Goal: Task Accomplishment & Management: Use online tool/utility

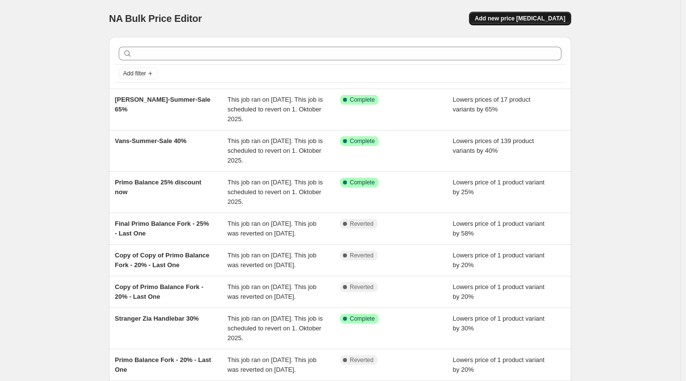
click at [542, 18] on span "Add new price [MEDICAL_DATA]" at bounding box center [520, 19] width 91 height 8
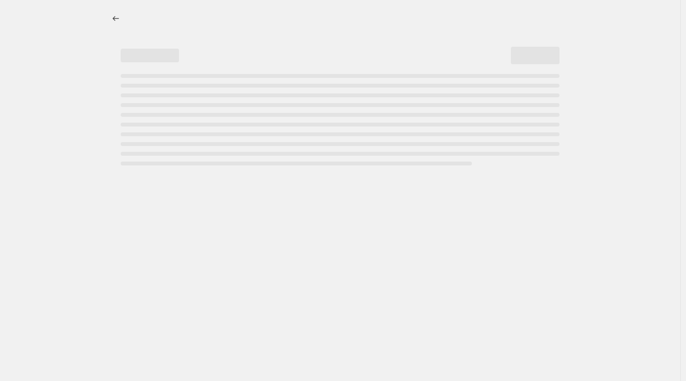
select select "percentage"
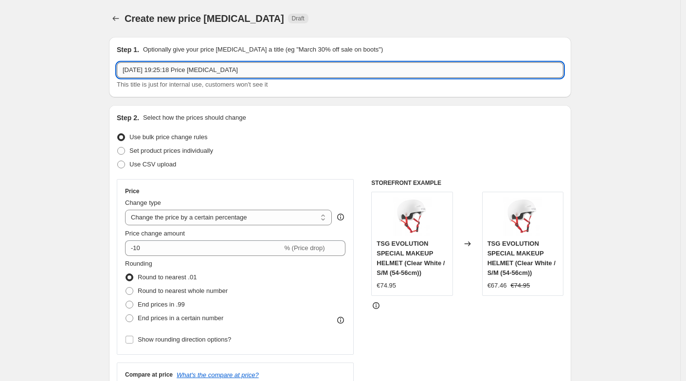
click at [235, 74] on input "17. Aug. 2025, 19:25:18 Price change job" at bounding box center [340, 70] width 447 height 16
type input "17. Aug. 2025, 19:25:18 Price changeRa job"
type input "Radio MTB FRAME SALE 25%"
click at [152, 218] on select "Change the price to a certain amount Change the price by a certain amount Chang…" at bounding box center [228, 218] width 207 height 16
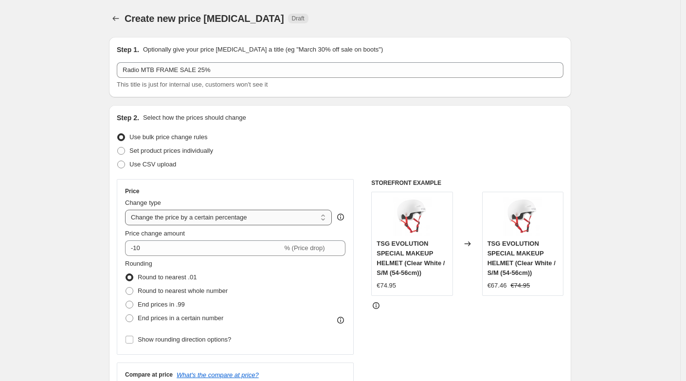
click at [127, 210] on select "Change the price to a certain amount Change the price by a certain amount Chang…" at bounding box center [228, 218] width 207 height 16
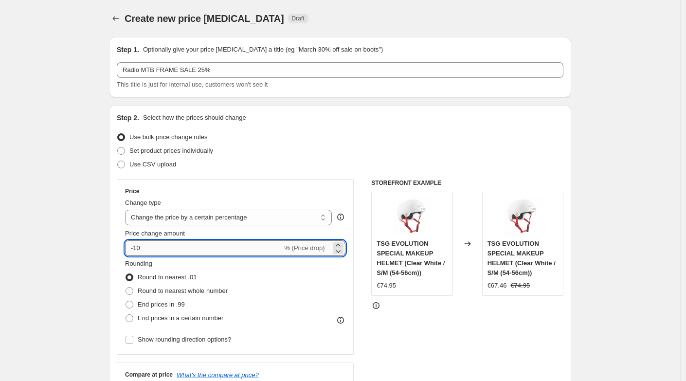
click at [151, 246] on input "-10" at bounding box center [203, 248] width 157 height 16
type input "-1"
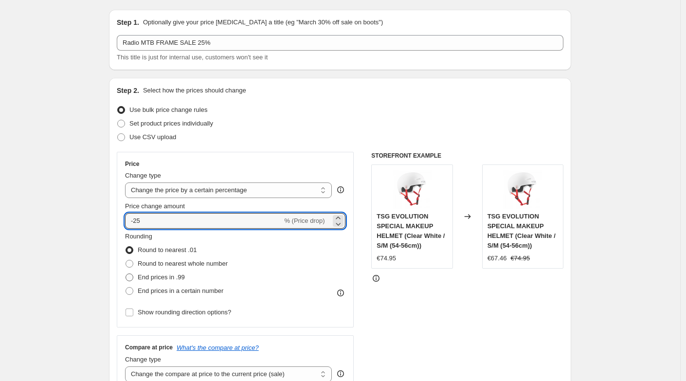
scroll to position [36, 0]
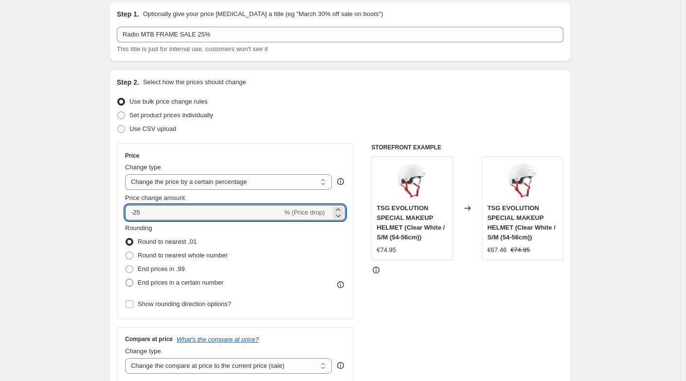
type input "-25"
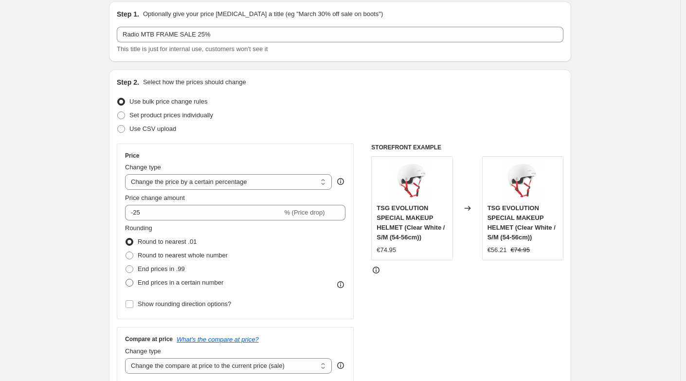
click at [132, 282] on span at bounding box center [130, 283] width 8 height 8
click at [126, 279] on input "End prices in a certain number" at bounding box center [126, 279] width 0 height 0
radio input "true"
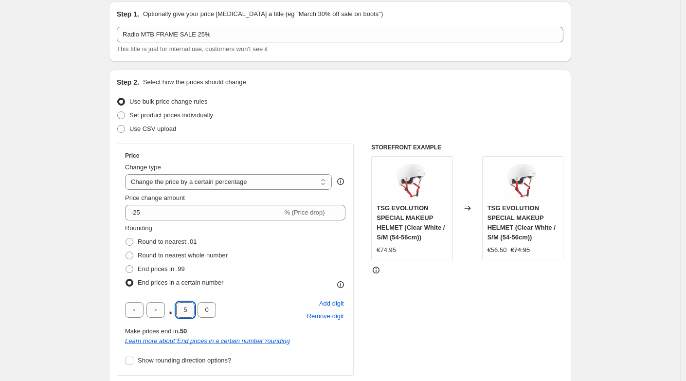
click at [193, 310] on input "5" at bounding box center [185, 310] width 18 height 16
type input "9"
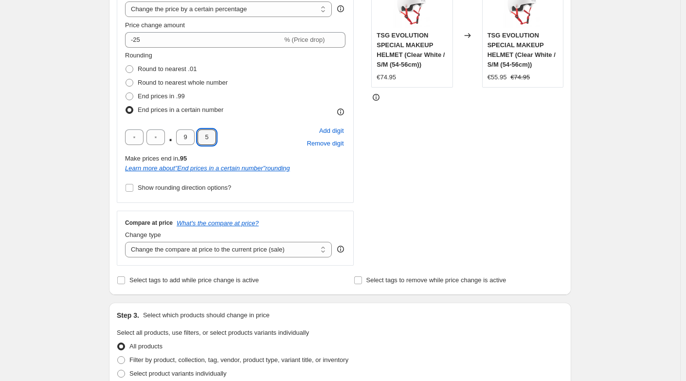
scroll to position [215, 0]
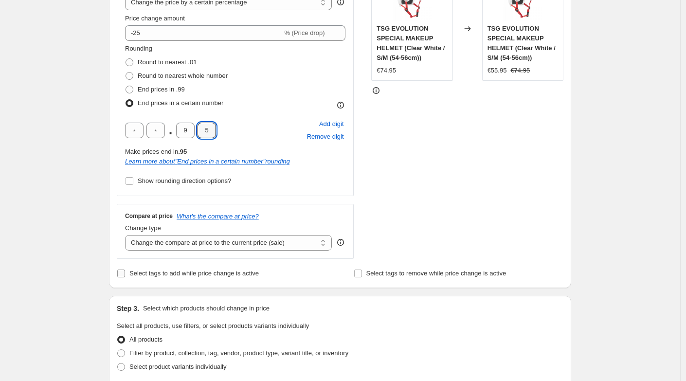
type input "5"
click at [125, 273] on input "Select tags to add while price change is active" at bounding box center [121, 274] width 8 height 8
checkbox input "true"
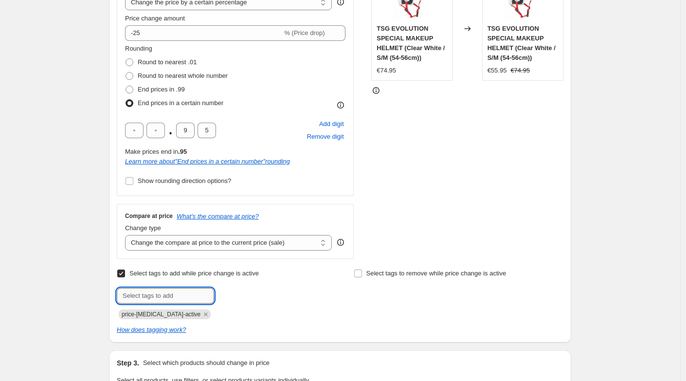
click at [178, 289] on input "text" at bounding box center [165, 296] width 97 height 16
type input "Sale"
click at [246, 298] on span "Sale" at bounding box center [242, 294] width 12 height 7
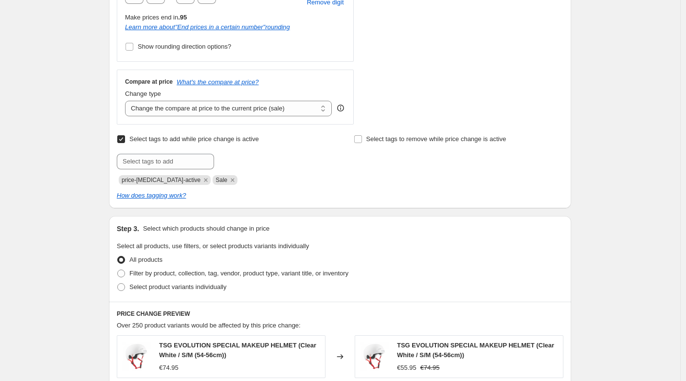
scroll to position [361, 0]
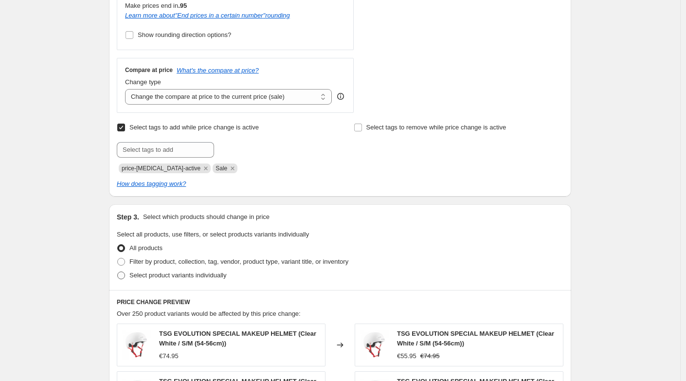
click at [121, 274] on span at bounding box center [121, 276] width 8 height 8
click at [118, 272] on input "Select product variants individually" at bounding box center [117, 272] width 0 height 0
radio input "true"
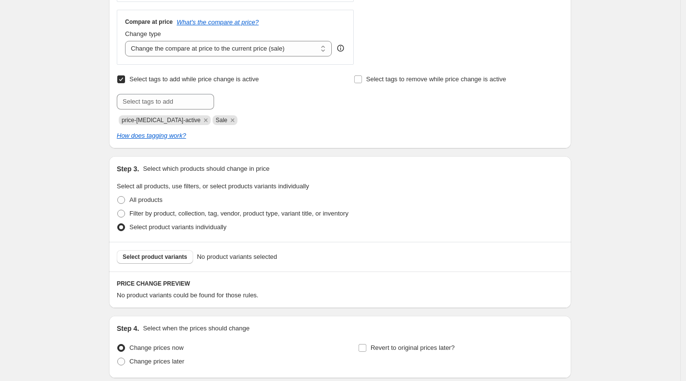
scroll to position [476, 0]
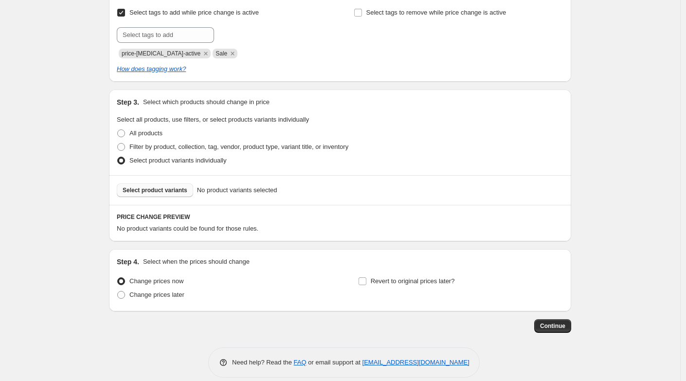
click at [143, 189] on span "Select product variants" at bounding box center [155, 190] width 65 height 8
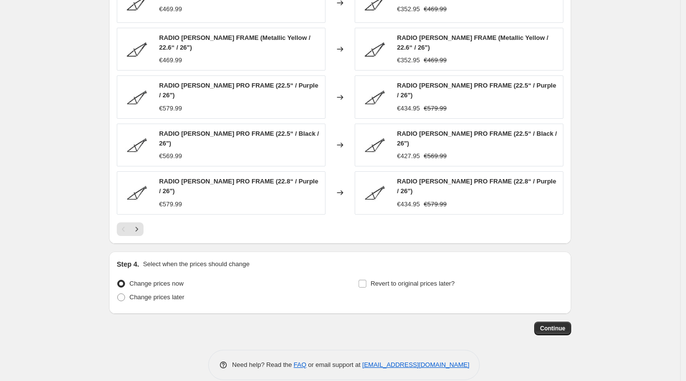
scroll to position [735, 0]
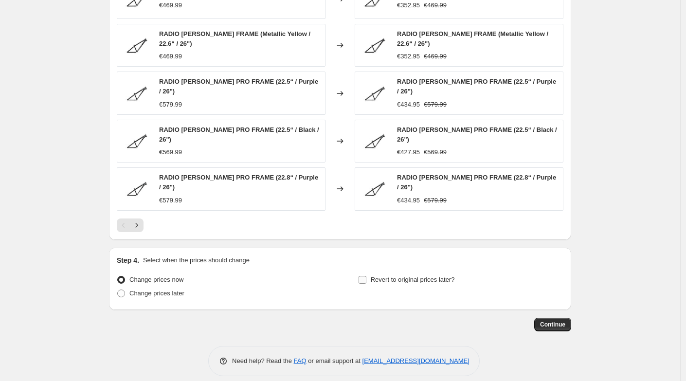
click at [366, 276] on input "Revert to original prices later?" at bounding box center [363, 280] width 8 height 8
checkbox input "true"
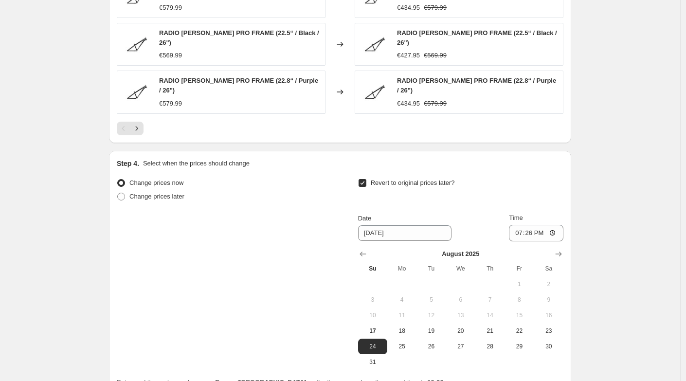
scroll to position [852, 0]
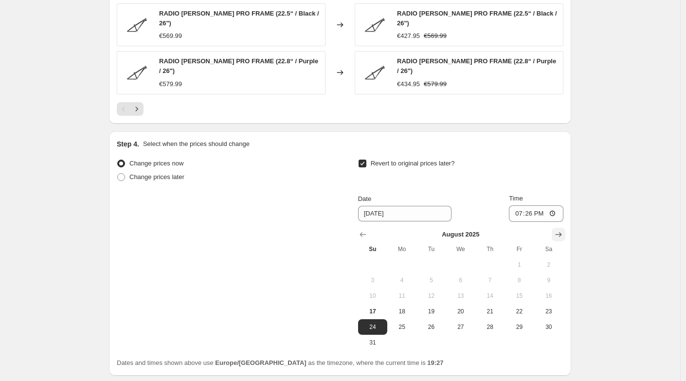
click at [560, 230] on icon "Show next month, September 2025" at bounding box center [559, 235] width 10 height 10
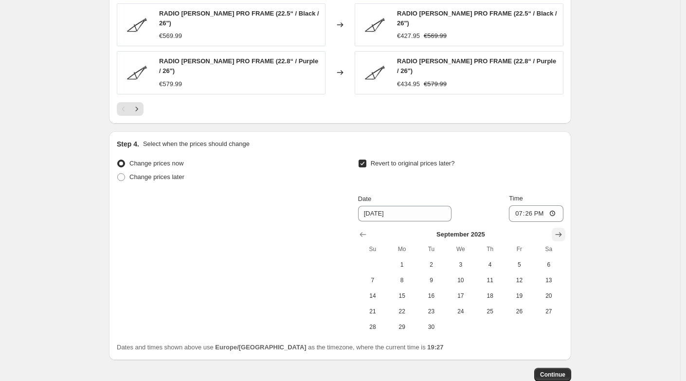
click at [561, 230] on icon "Show next month, October 2025" at bounding box center [559, 235] width 10 height 10
click at [460, 261] on span "1" at bounding box center [460, 265] width 21 height 8
type input "[DATE]"
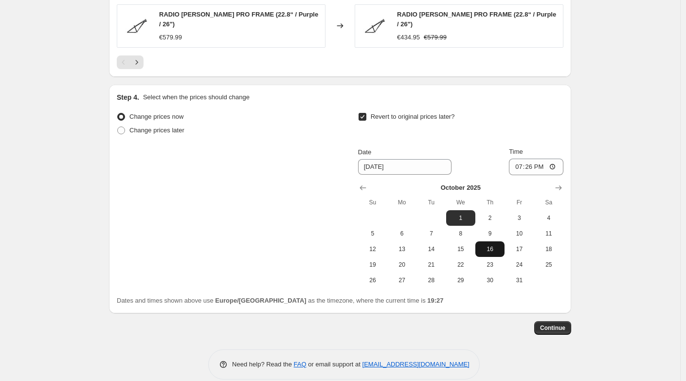
scroll to position [902, 0]
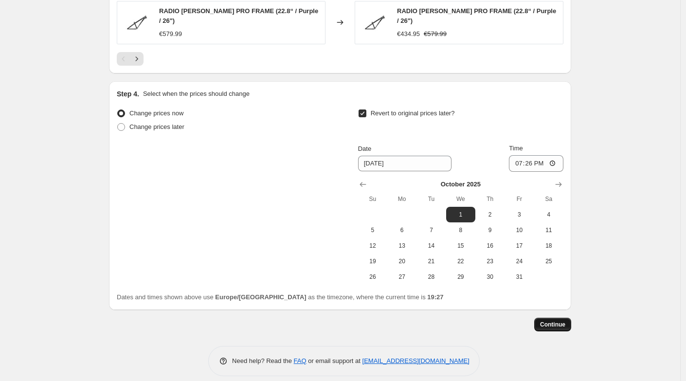
click at [561, 321] on span "Continue" at bounding box center [552, 325] width 25 height 8
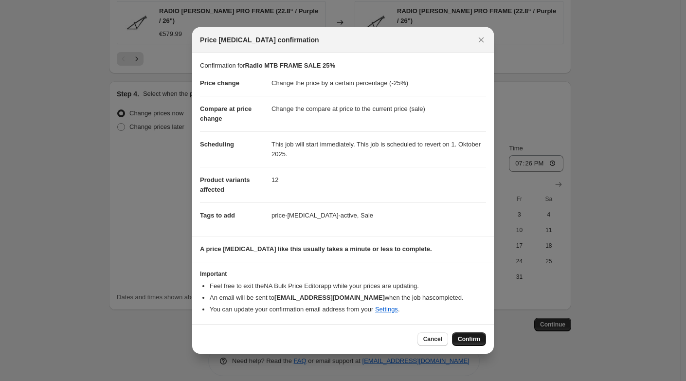
click at [463, 339] on span "Confirm" at bounding box center [469, 339] width 22 height 8
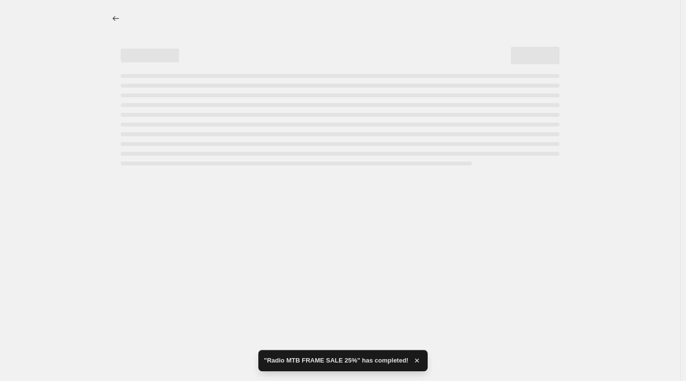
select select "percentage"
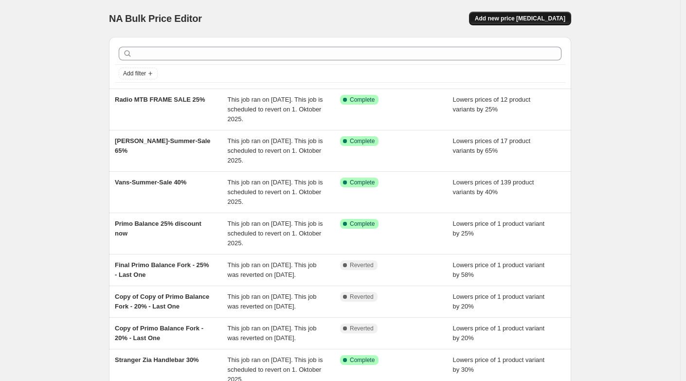
click at [506, 18] on span "Add new price [MEDICAL_DATA]" at bounding box center [520, 19] width 91 height 8
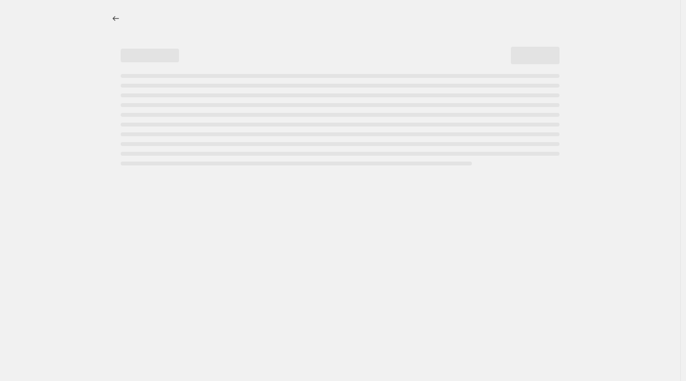
select select "percentage"
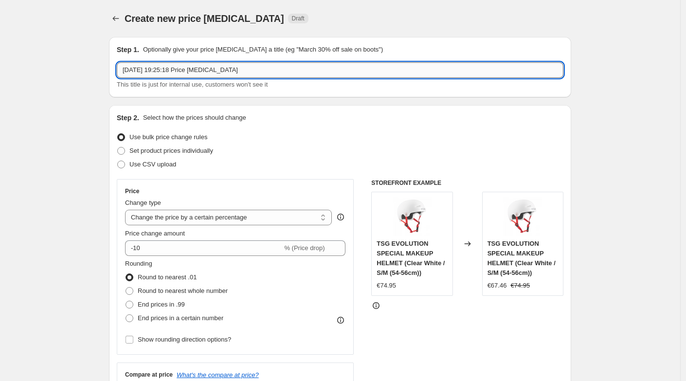
click at [299, 73] on input "17. Aug. 2025, 19:25:18 Price change job" at bounding box center [340, 70] width 447 height 16
type input "R"
type input "Kink Cloud Frame Sale"
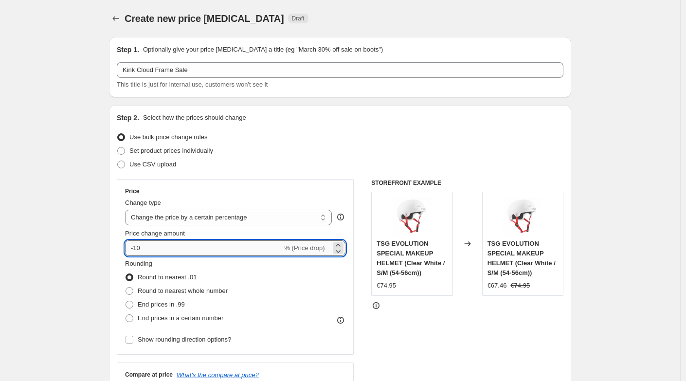
drag, startPoint x: 161, startPoint y: 245, endPoint x: 138, endPoint y: 246, distance: 22.9
click at [138, 246] on input "-10" at bounding box center [203, 248] width 157 height 16
type input "-1"
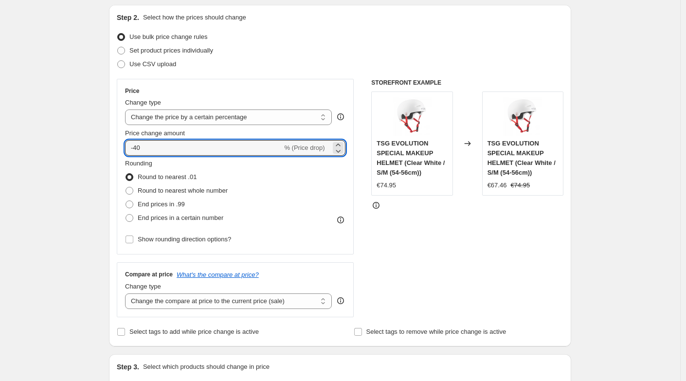
scroll to position [110, 0]
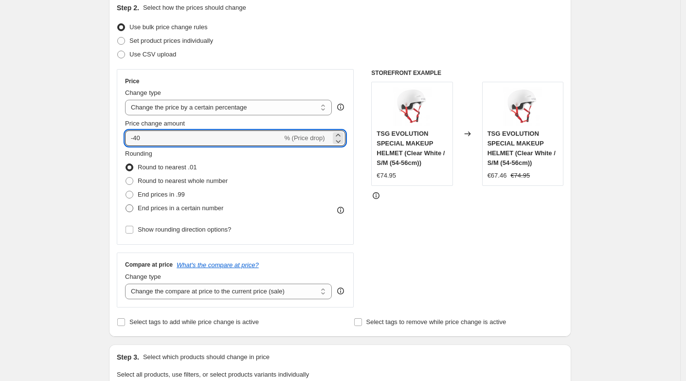
type input "-40"
click at [131, 209] on span at bounding box center [130, 208] width 8 height 8
click at [126, 205] on input "End prices in a certain number" at bounding box center [126, 204] width 0 height 0
radio input "true"
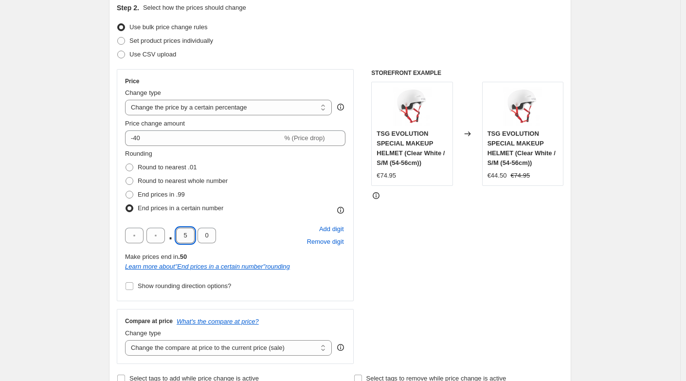
drag, startPoint x: 193, startPoint y: 239, endPoint x: 185, endPoint y: 239, distance: 8.3
click at [185, 239] on input "5" at bounding box center [185, 236] width 18 height 16
type input "9"
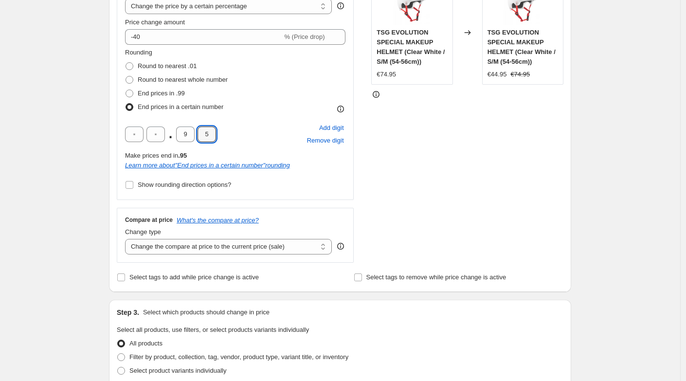
scroll to position [227, 0]
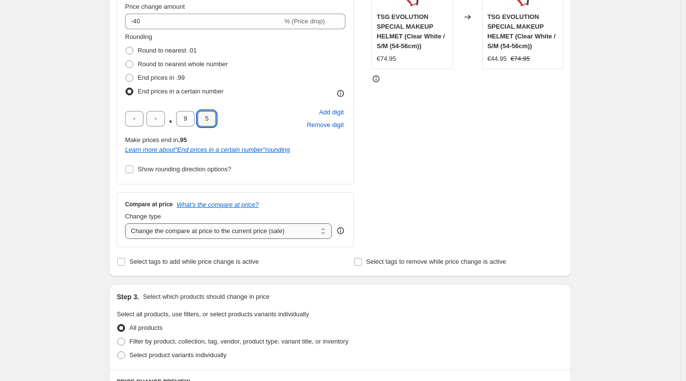
type input "5"
click at [164, 234] on select "Change the compare at price to the current price (sale) Change the compare at p…" at bounding box center [228, 231] width 207 height 16
select select "no_change"
click at [127, 223] on select "Change the compare at price to the current price (sale) Change the compare at p…" at bounding box center [228, 231] width 207 height 16
click at [125, 260] on input "Select tags to add while price change is active" at bounding box center [121, 262] width 8 height 8
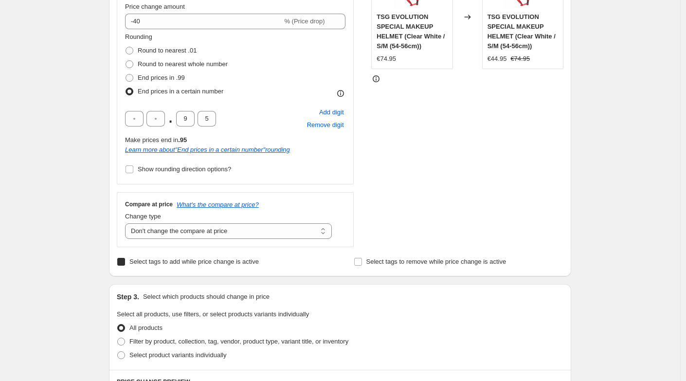
checkbox input "true"
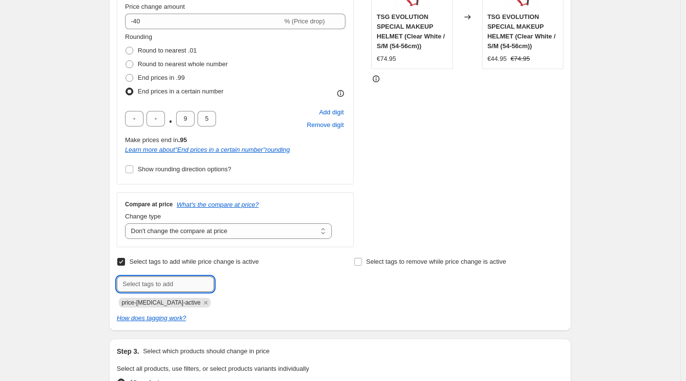
click at [164, 283] on input "text" at bounding box center [165, 284] width 97 height 16
type input "sale"
click at [239, 287] on button "Add sale" at bounding box center [235, 283] width 36 height 14
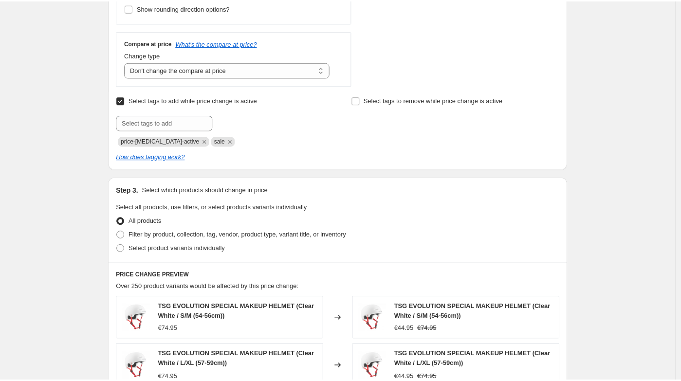
scroll to position [395, 0]
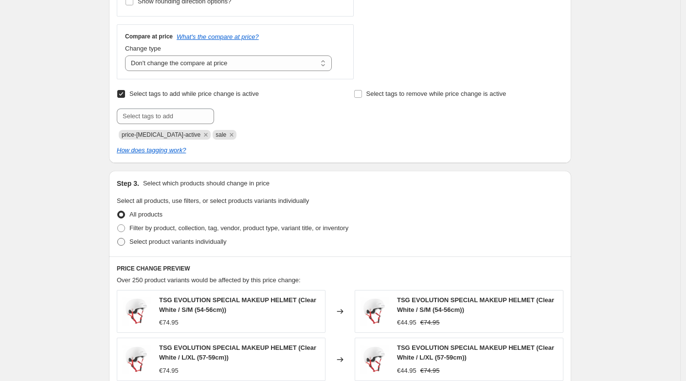
click at [130, 244] on label "Select product variants individually" at bounding box center [171, 242] width 109 height 14
click at [118, 238] on input "Select product variants individually" at bounding box center [117, 238] width 0 height 0
radio input "true"
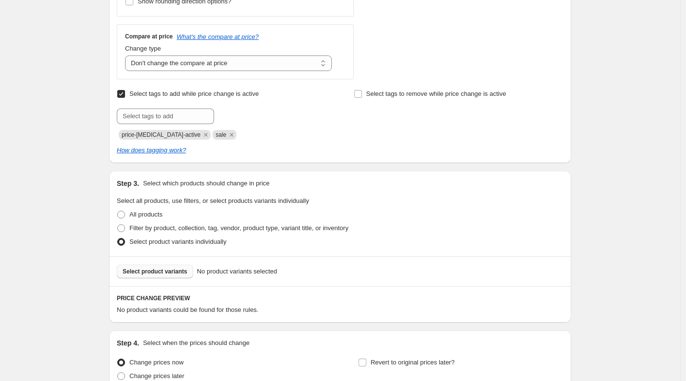
click at [176, 271] on span "Select product variants" at bounding box center [155, 272] width 65 height 8
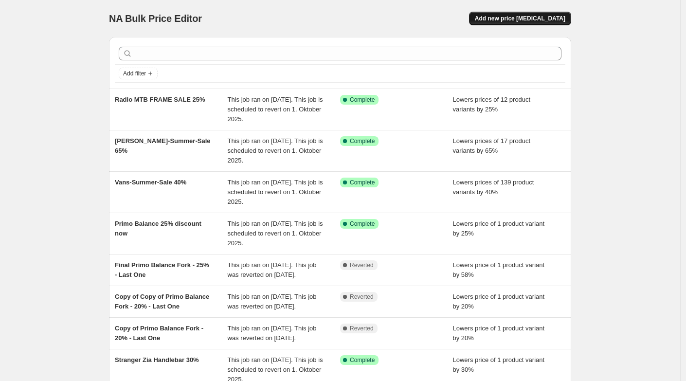
click at [523, 17] on span "Add new price [MEDICAL_DATA]" at bounding box center [520, 19] width 91 height 8
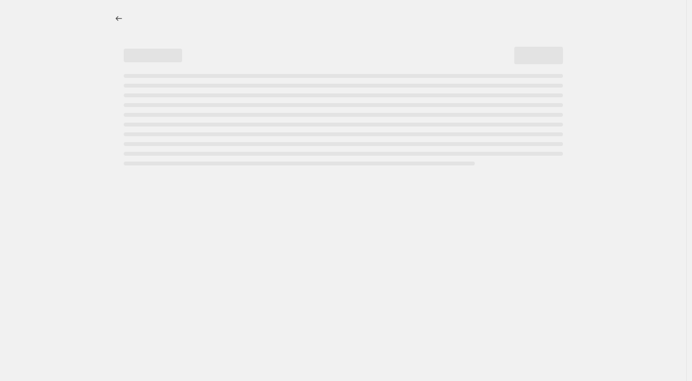
select select "percentage"
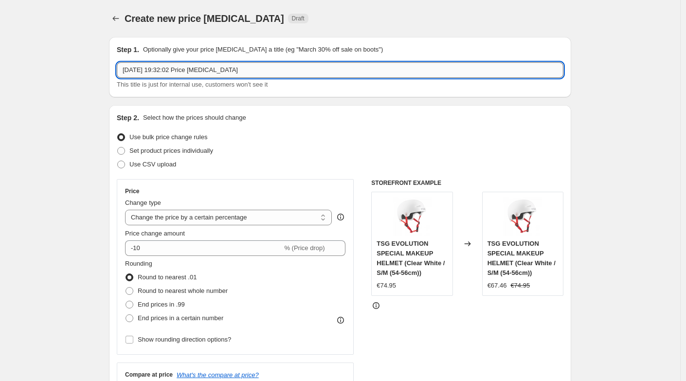
click at [315, 68] on input "[DATE] 19:32:02 Price [MEDICAL_DATA]" at bounding box center [340, 70] width 447 height 16
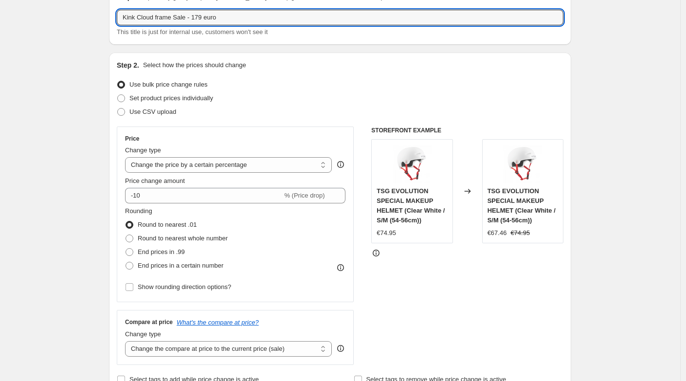
scroll to position [56, 0]
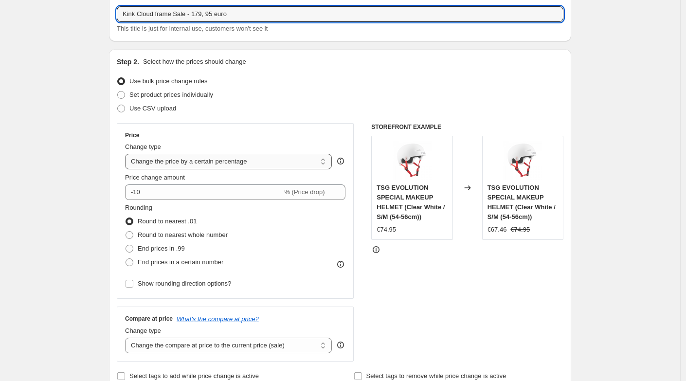
type input "Kink Cloud frame Sale - 179, 95 euro"
click at [148, 163] on select "Change the price to a certain amount Change the price by a certain amount Chang…" at bounding box center [228, 162] width 207 height 16
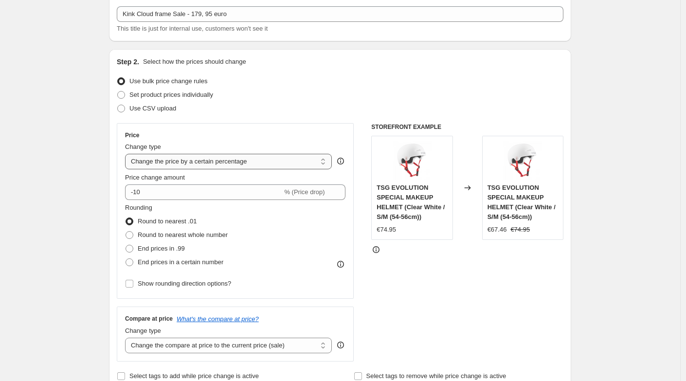
select select "to"
click at [127, 154] on select "Change the price to a certain amount Change the price by a certain amount Chang…" at bounding box center [228, 162] width 207 height 16
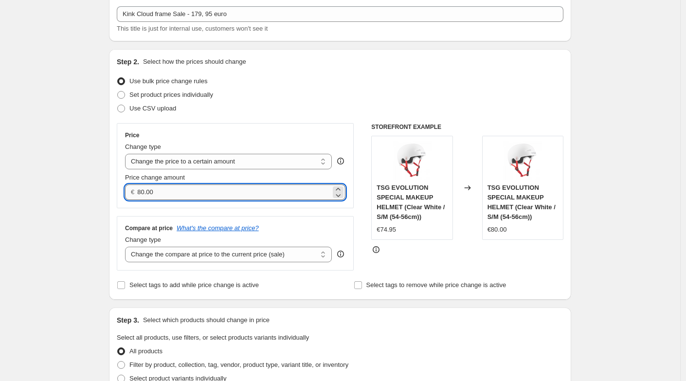
click at [158, 191] on input "80.00" at bounding box center [233, 192] width 193 height 16
drag, startPoint x: 160, startPoint y: 196, endPoint x: 139, endPoint y: 192, distance: 21.7
click at [139, 192] on div "€ 80.00" at bounding box center [235, 192] width 220 height 16
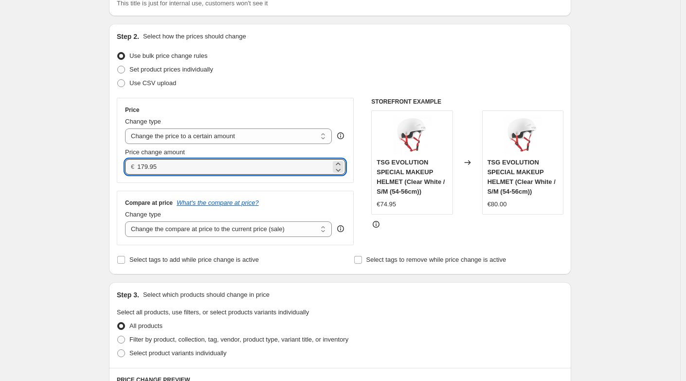
scroll to position [95, 0]
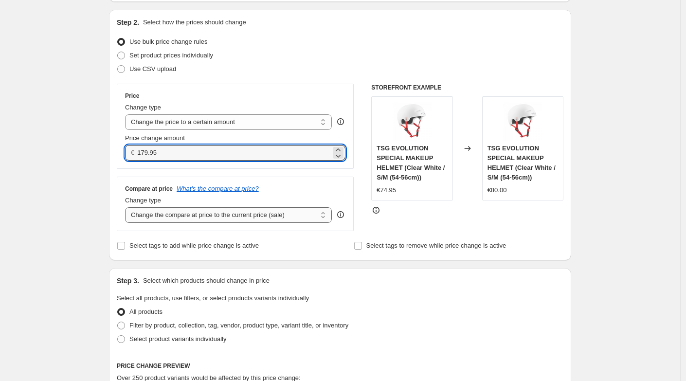
type input "179.95"
click at [146, 211] on select "Change the compare at price to the current price (sale) Change the compare at p…" at bounding box center [228, 215] width 207 height 16
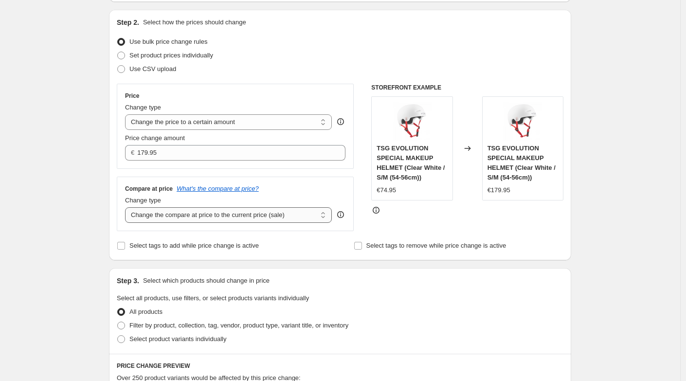
select select "no_change"
click at [127, 207] on select "Change the compare at price to the current price (sale) Change the compare at p…" at bounding box center [228, 215] width 207 height 16
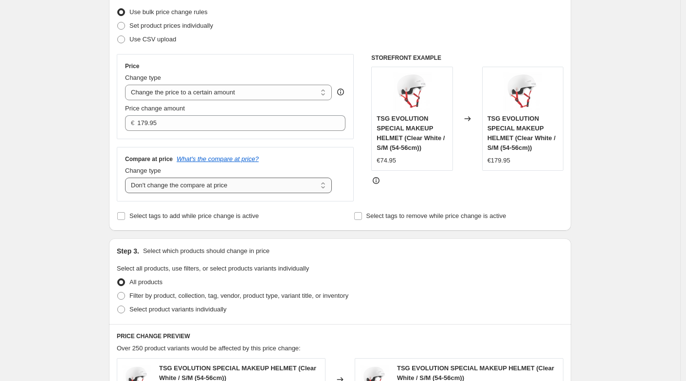
scroll to position [129, 0]
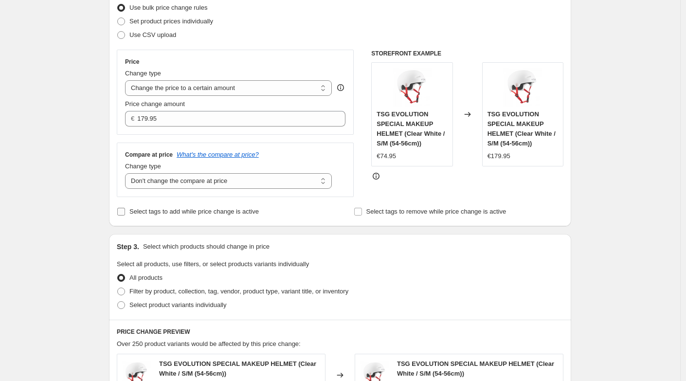
click at [125, 212] on input "Select tags to add while price change is active" at bounding box center [121, 212] width 8 height 8
checkbox input "true"
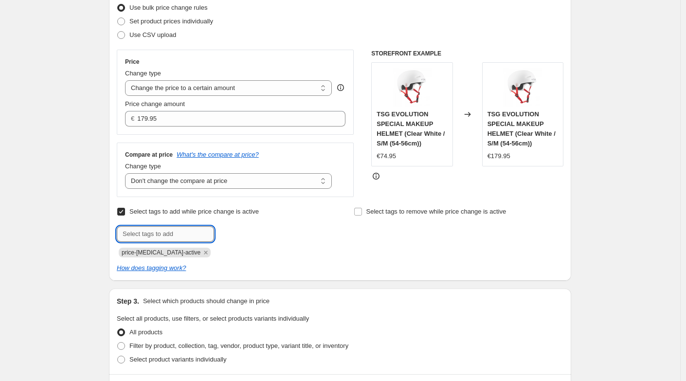
click at [166, 238] on input "text" at bounding box center [165, 234] width 97 height 16
type input "sale"
click at [238, 235] on span "Add sale" at bounding box center [234, 233] width 24 height 8
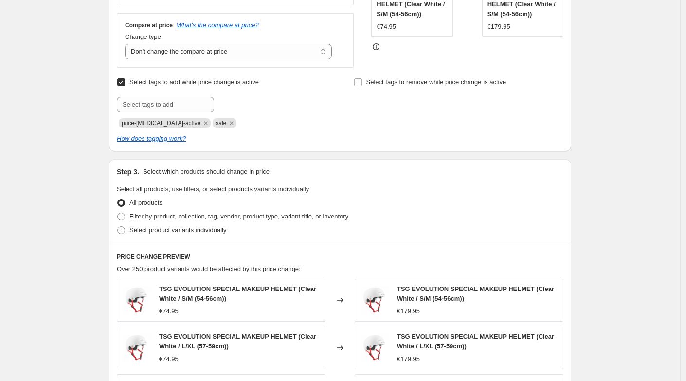
scroll to position [268, 0]
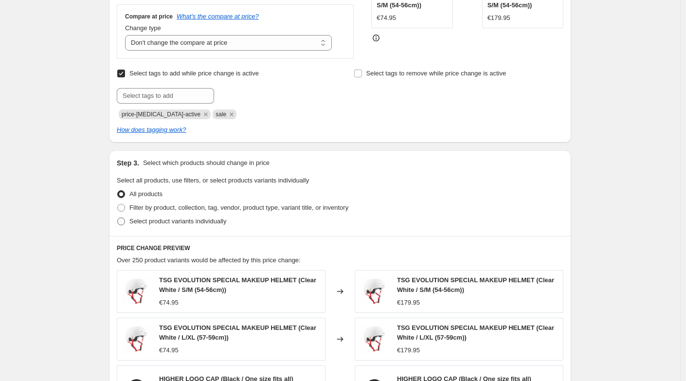
click at [125, 221] on span at bounding box center [121, 222] width 8 height 8
click at [118, 218] on input "Select product variants individually" at bounding box center [117, 218] width 0 height 0
radio input "true"
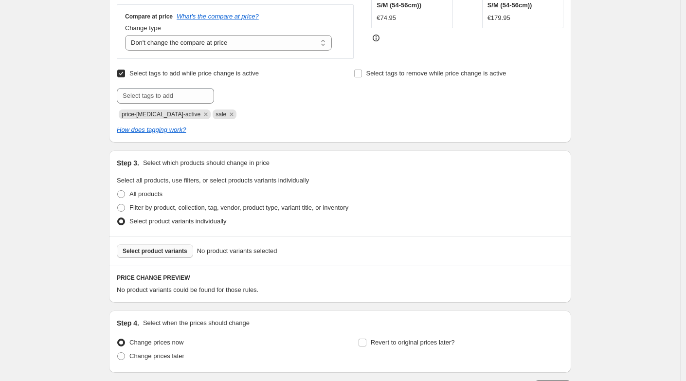
click at [159, 254] on span "Select product variants" at bounding box center [155, 251] width 65 height 8
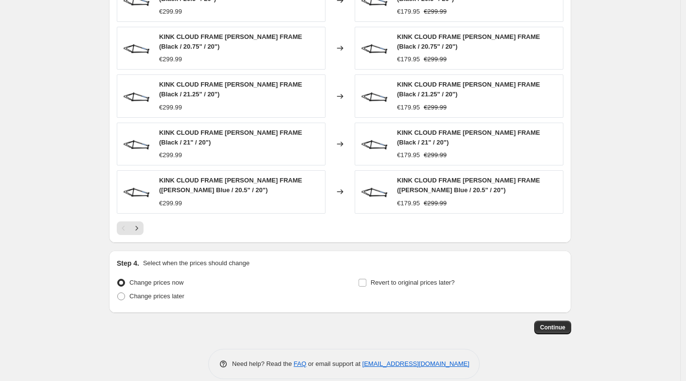
scroll to position [601, 0]
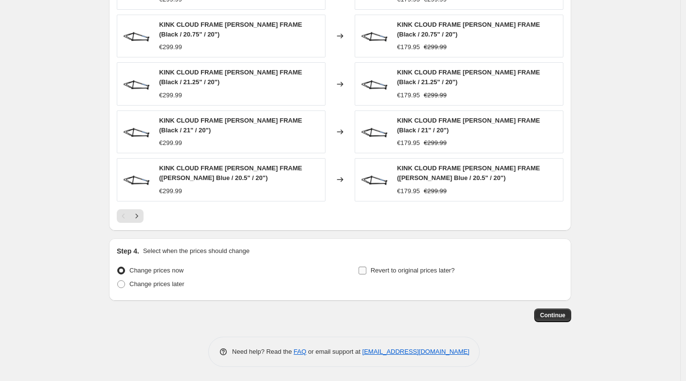
click at [363, 268] on input "Revert to original prices later?" at bounding box center [363, 271] width 8 height 8
checkbox input "true"
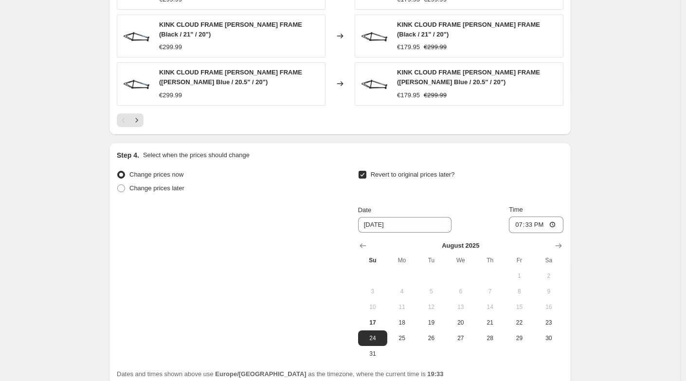
scroll to position [776, 0]
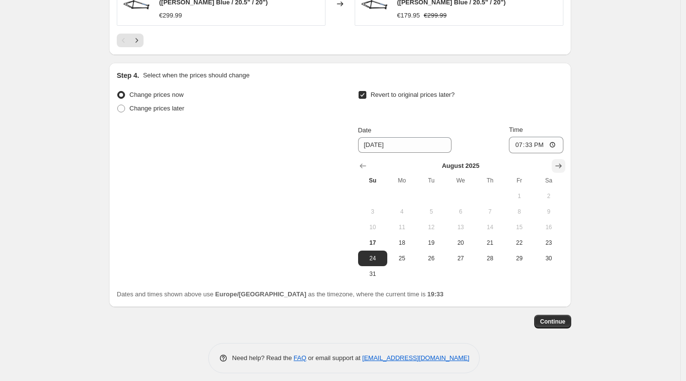
click at [560, 161] on icon "Show next month, September 2025" at bounding box center [559, 166] width 10 height 10
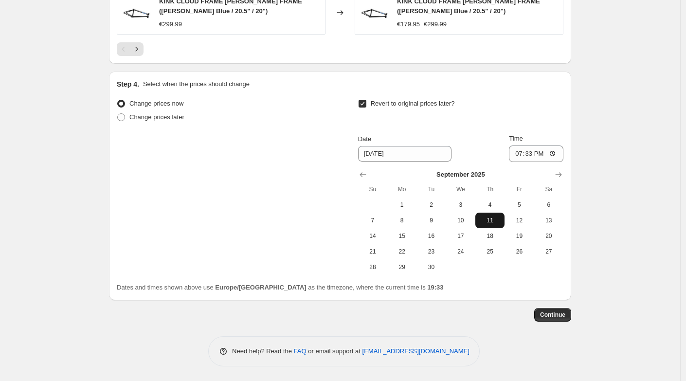
scroll to position [767, 0]
click at [559, 174] on icon "Show next month, October 2025" at bounding box center [559, 175] width 10 height 10
click at [460, 204] on span "1" at bounding box center [460, 205] width 21 height 8
type input "[DATE]"
click at [552, 318] on span "Continue" at bounding box center [552, 315] width 25 height 8
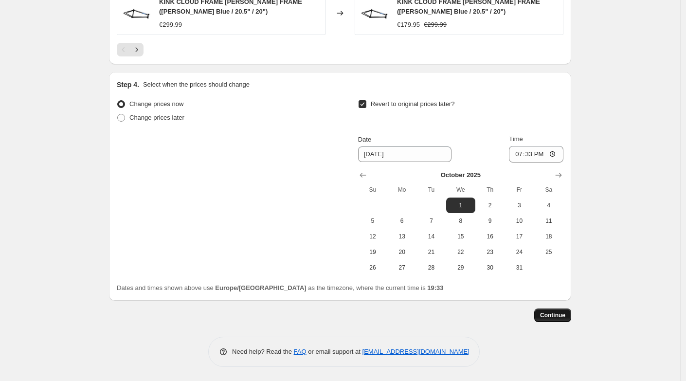
scroll to position [0, 0]
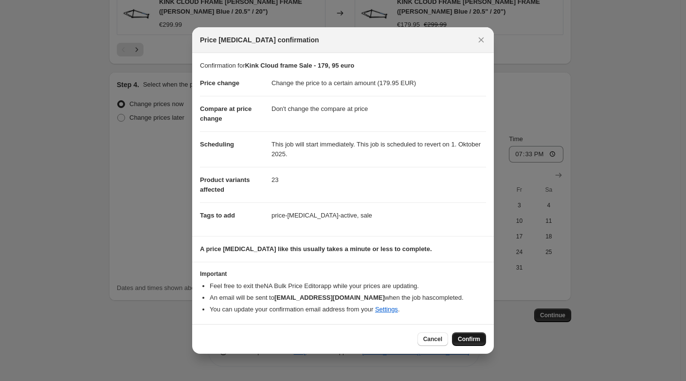
click at [464, 336] on span "Confirm" at bounding box center [469, 339] width 22 height 8
type input "Kink Cloud frame Sale - 179, 95 euro"
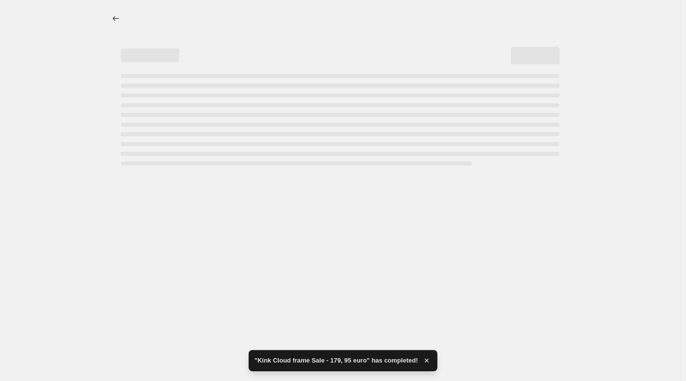
select select "no_change"
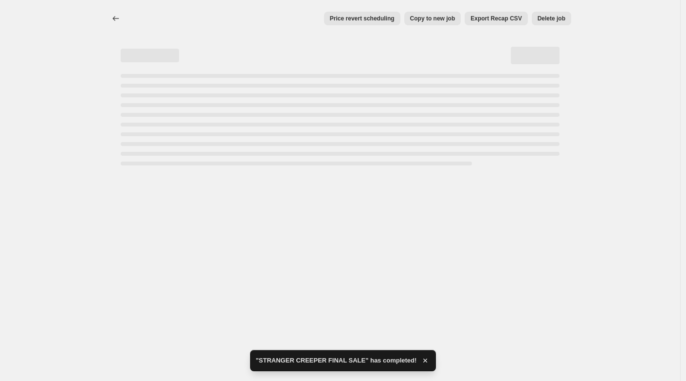
select select "no_change"
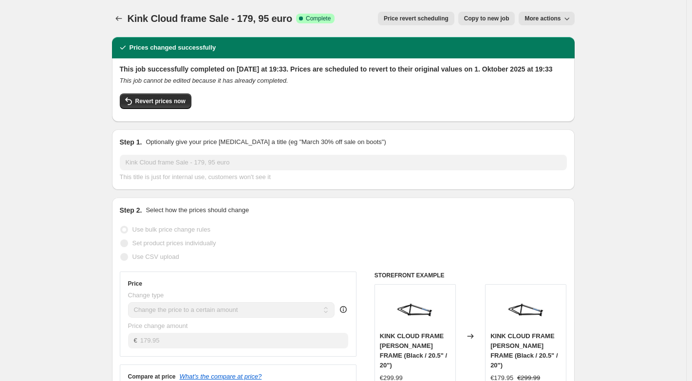
select select "no_change"
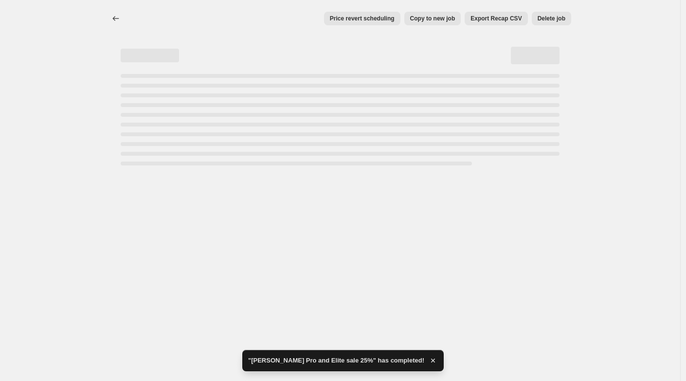
select select "no_change"
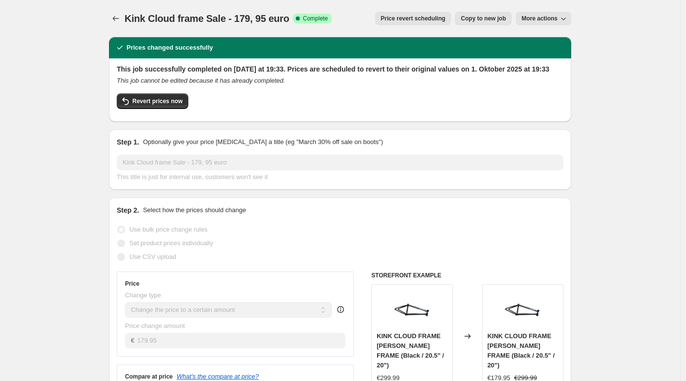
select select "no_change"
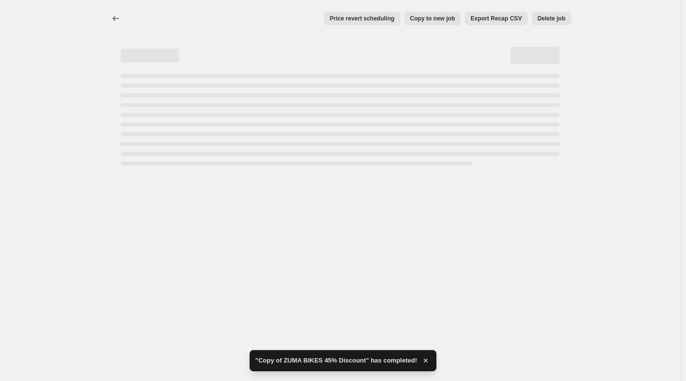
select select "no_change"
